Goal: Use online tool/utility: Utilize a website feature to perform a specific function

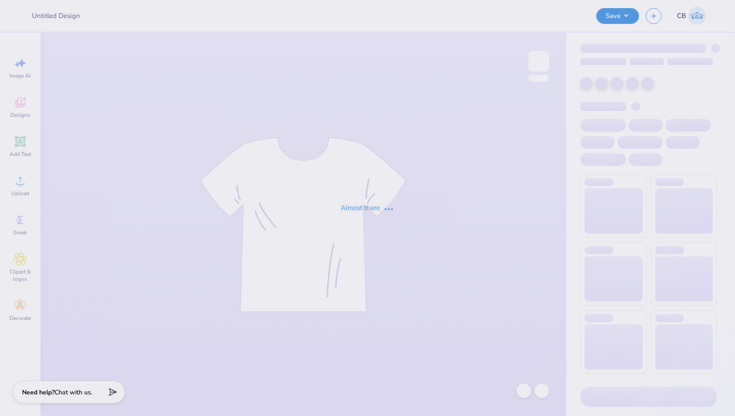
type input "y"
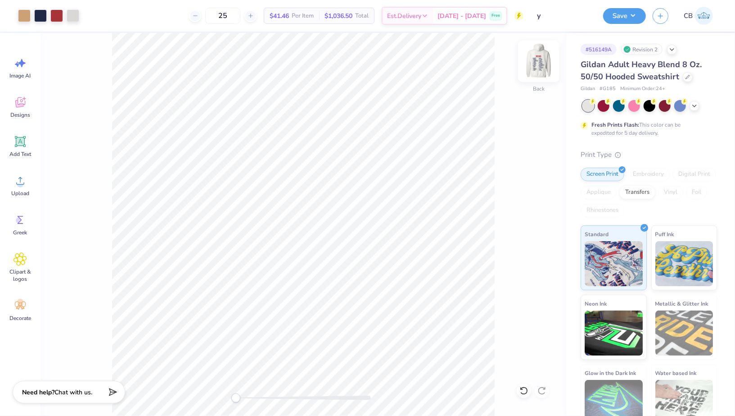
click at [539, 69] on img at bounding box center [539, 61] width 36 height 36
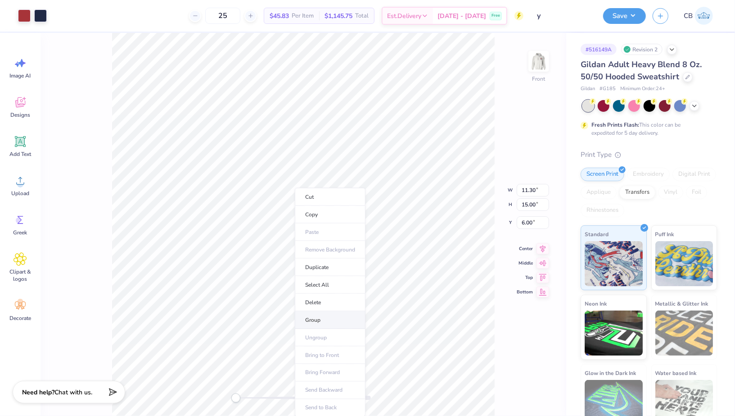
click at [316, 317] on li "Group" at bounding box center [330, 320] width 71 height 18
click at [310, 331] on li "Ungroup" at bounding box center [326, 338] width 71 height 18
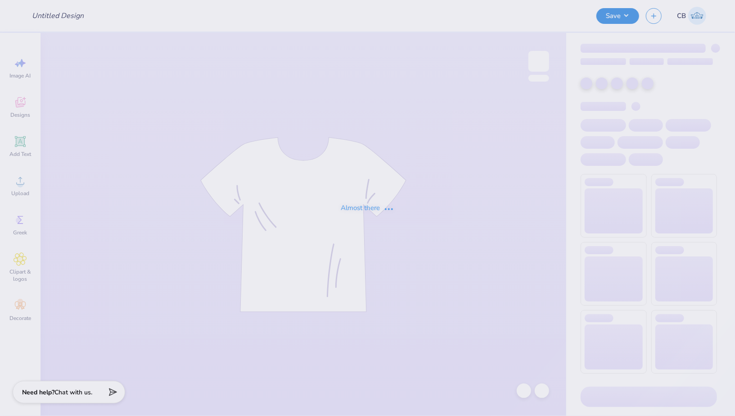
type input "y"
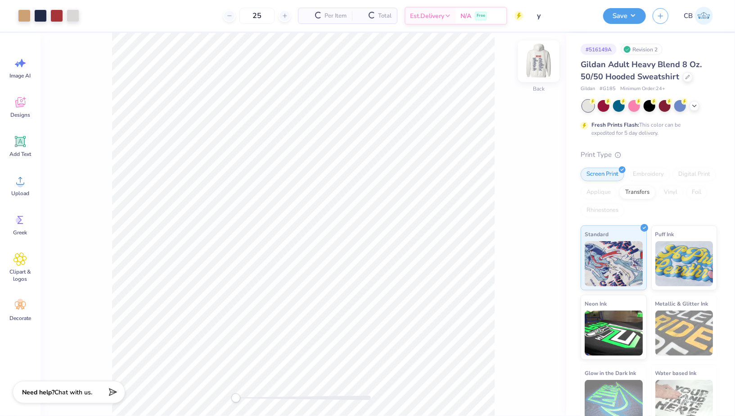
click at [544, 69] on img at bounding box center [539, 61] width 36 height 36
click at [539, 60] on img at bounding box center [539, 61] width 18 height 18
click at [539, 65] on img at bounding box center [539, 61] width 36 height 36
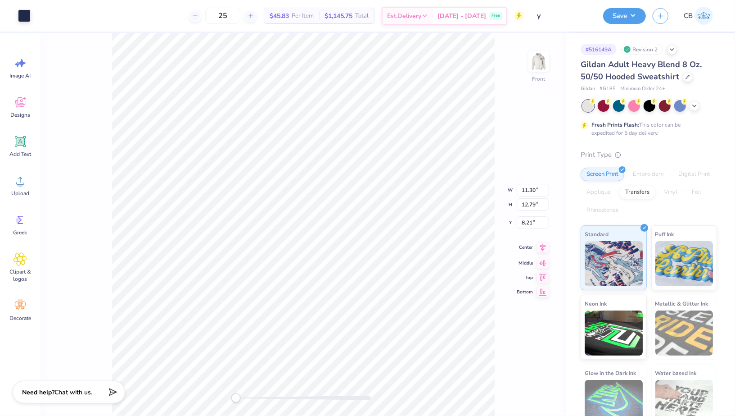
click at [543, 248] on icon at bounding box center [543, 247] width 13 height 11
click at [544, 263] on icon at bounding box center [543, 261] width 8 height 6
type input "9.60"
click at [544, 263] on div "Front W 11.30 11.30 " H 12.79 12.79 " Y 9.60 9.60 " Center Middle Top Bottom" at bounding box center [304, 224] width 526 height 383
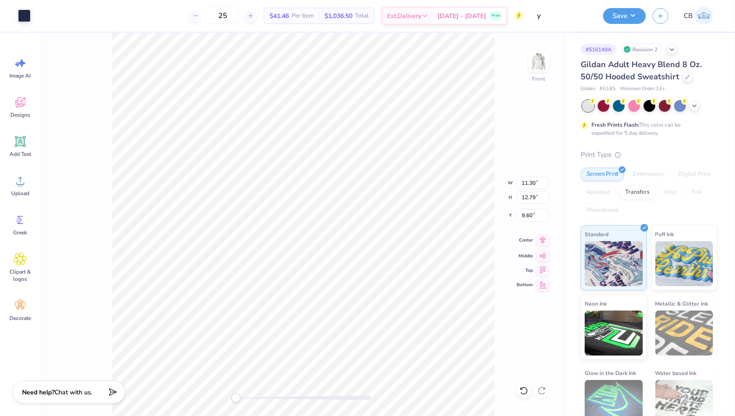
click at [546, 240] on icon at bounding box center [543, 240] width 13 height 11
click at [544, 284] on icon at bounding box center [543, 283] width 8 height 7
click at [543, 271] on icon at bounding box center [543, 268] width 8 height 7
type input "9.60"
click at [344, 315] on li "Group" at bounding box center [362, 320] width 71 height 18
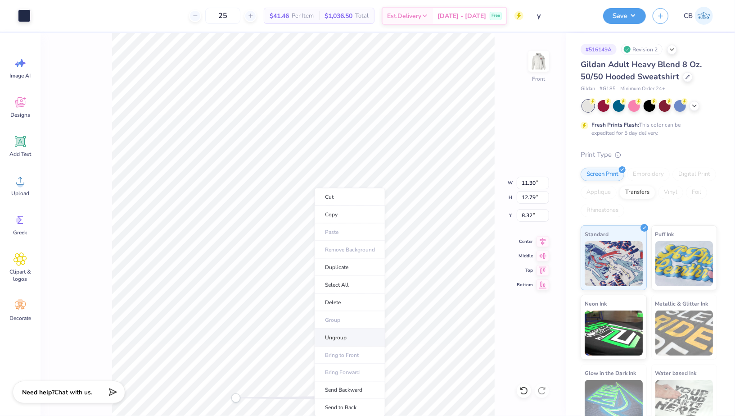
click at [331, 335] on li "Ungroup" at bounding box center [350, 338] width 71 height 18
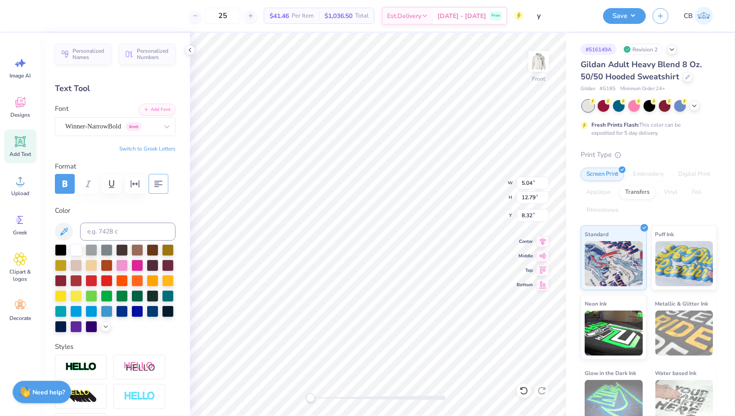
click at [160, 184] on icon "button" at bounding box center [158, 184] width 8 height 6
type input "5.46"
click at [159, 181] on icon "button" at bounding box center [158, 183] width 11 height 11
click at [399, 318] on li "Group" at bounding box center [412, 320] width 71 height 18
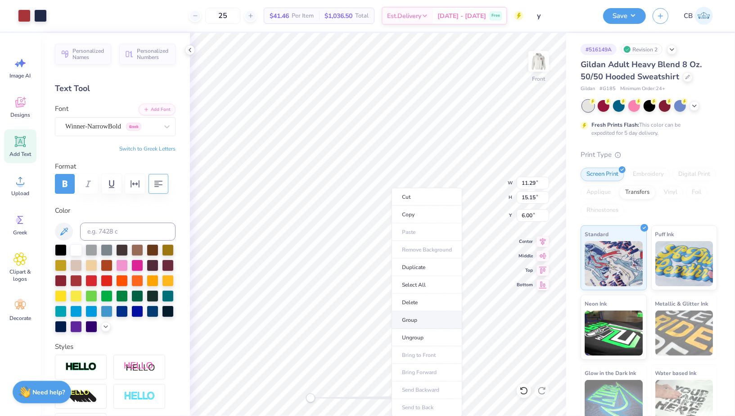
click at [410, 321] on li "Group" at bounding box center [427, 320] width 71 height 18
click at [539, 58] on img at bounding box center [539, 61] width 36 height 36
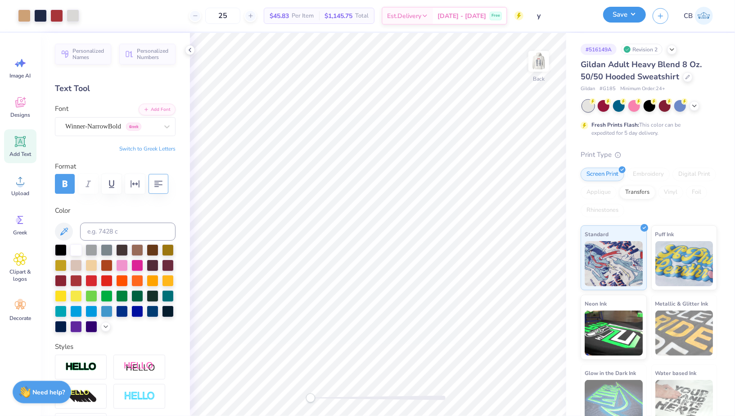
click at [621, 18] on button "Save" at bounding box center [624, 15] width 43 height 16
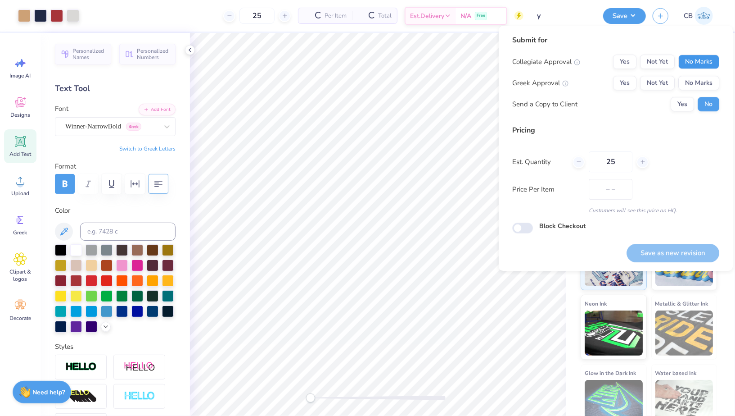
click at [693, 59] on button "No Marks" at bounding box center [699, 61] width 41 height 14
click at [693, 86] on button "No Marks" at bounding box center [699, 83] width 41 height 14
click at [666, 254] on button "Save as new revision" at bounding box center [673, 253] width 93 height 18
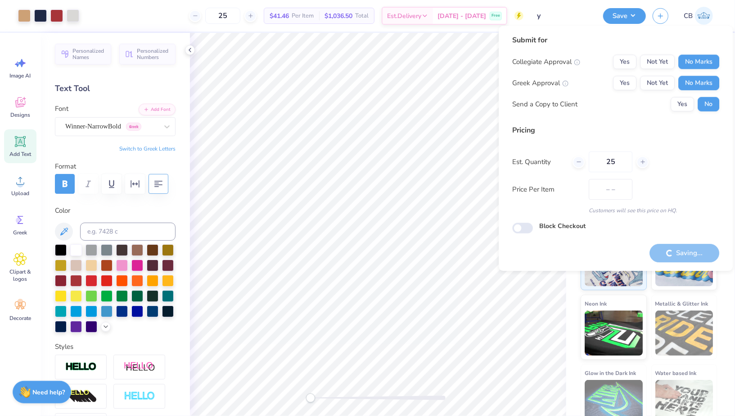
type input "$41.46"
